Goal: Task Accomplishment & Management: Complete application form

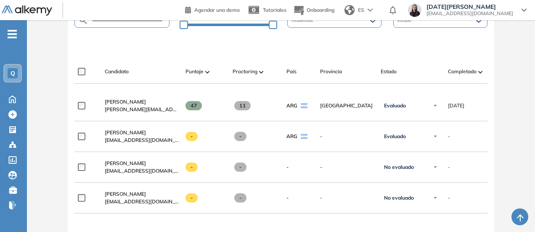
scroll to position [242, 0]
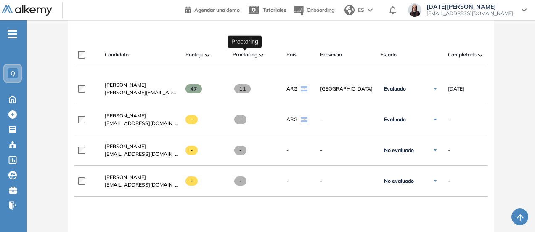
click at [250, 55] on span "Proctoring" at bounding box center [245, 55] width 25 height 8
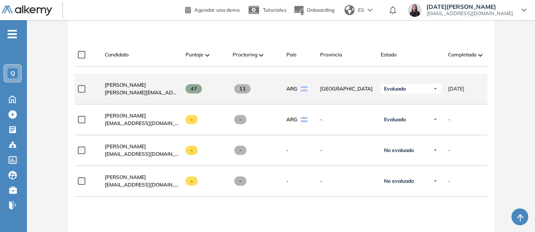
click at [238, 98] on div "11" at bounding box center [253, 88] width 54 height 23
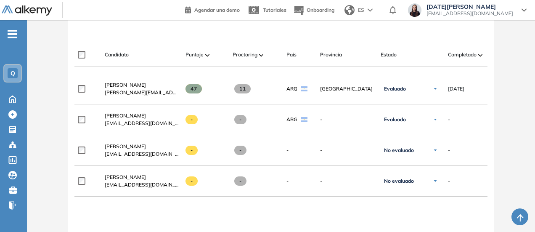
click at [267, 203] on div at bounding box center [280, 199] width 413 height 7
